Goal: Find specific page/section: Find specific page/section

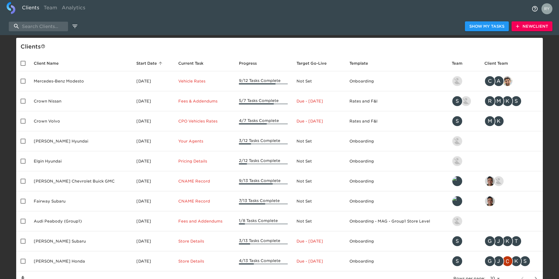
select select "10"
click at [39, 26] on input "search" at bounding box center [38, 27] width 59 height 10
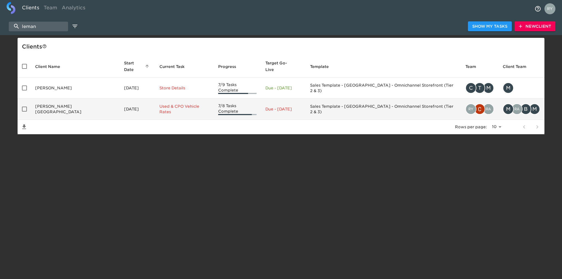
type input "leman"
click at [48, 102] on td "[PERSON_NAME][GEOGRAPHIC_DATA]" at bounding box center [75, 109] width 89 height 21
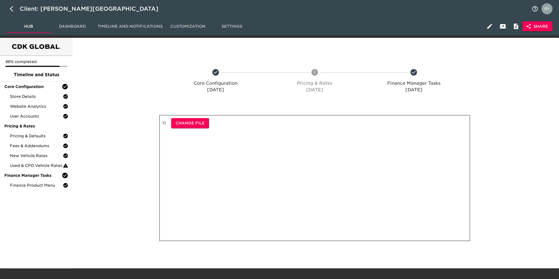
click at [26, 191] on ul "88% completed Timeline and Status Core Configuration Store Details Website Anal…" at bounding box center [36, 123] width 73 height 137
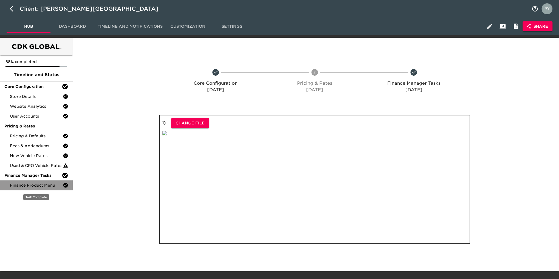
click at [26, 188] on span "Finance Product Menu" at bounding box center [36, 185] width 53 height 5
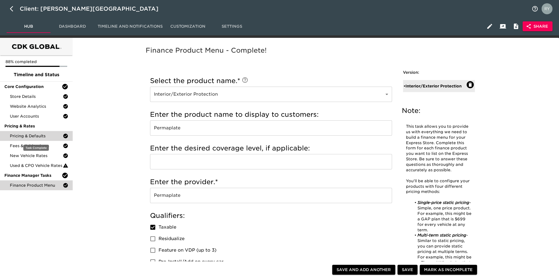
click at [20, 139] on div "Pricing & Defaults" at bounding box center [36, 136] width 73 height 10
